Goal: Contribute content

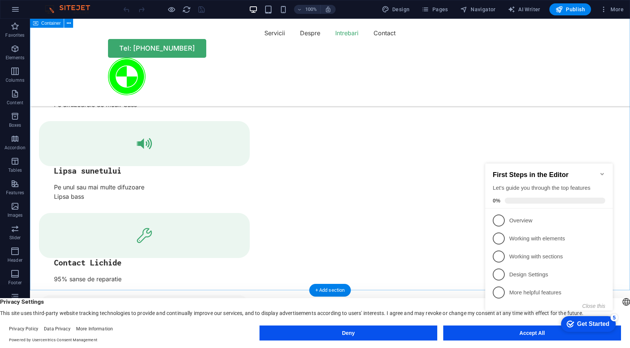
scroll to position [2787, 0]
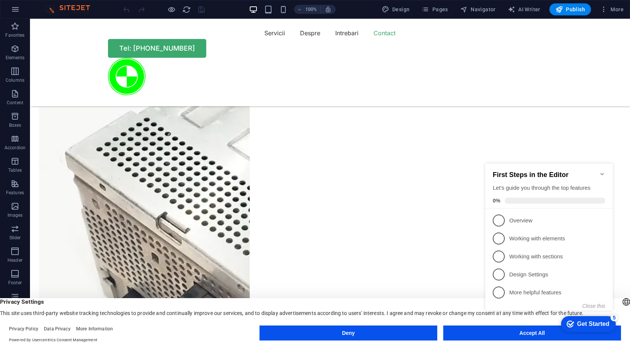
click at [602, 171] on icon "Minimize checklist" at bounding box center [603, 174] width 6 height 6
